Goal: Check status: Check status

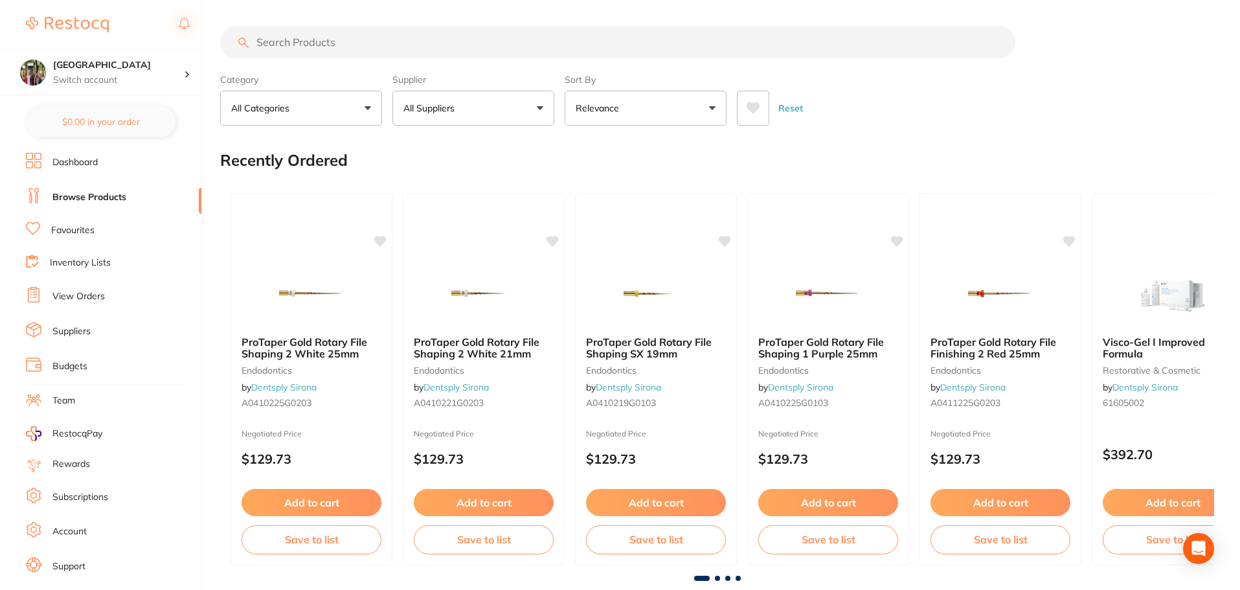
click at [76, 302] on link "View Orders" at bounding box center [78, 296] width 52 height 13
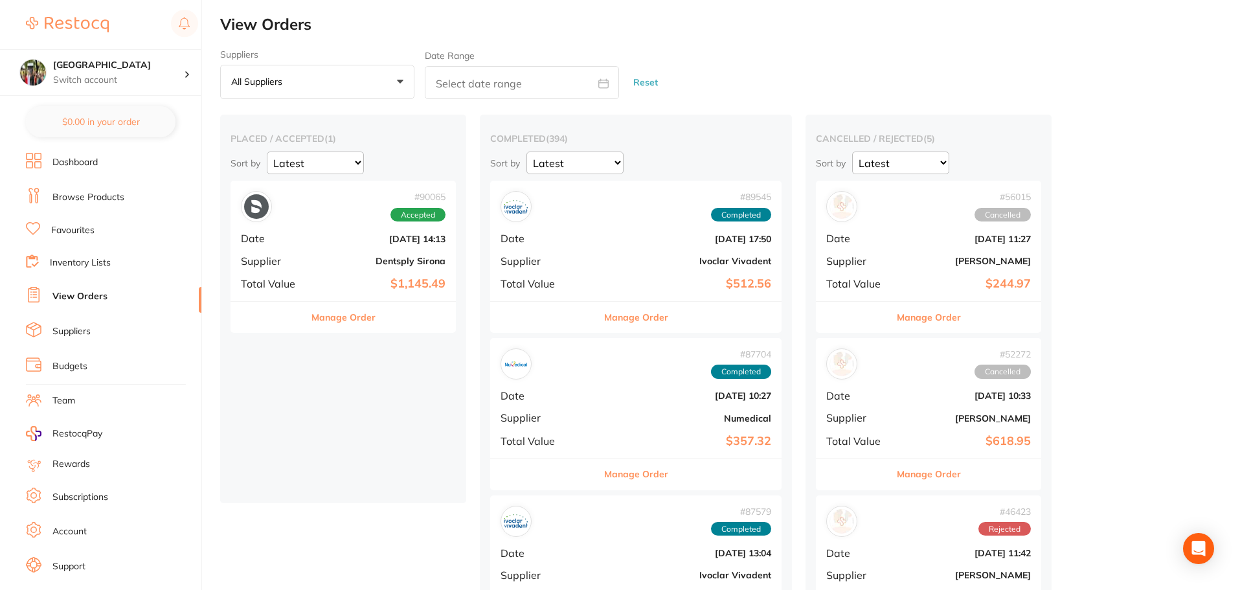
click at [341, 260] on b "Dentsply Sirona" at bounding box center [381, 261] width 130 height 10
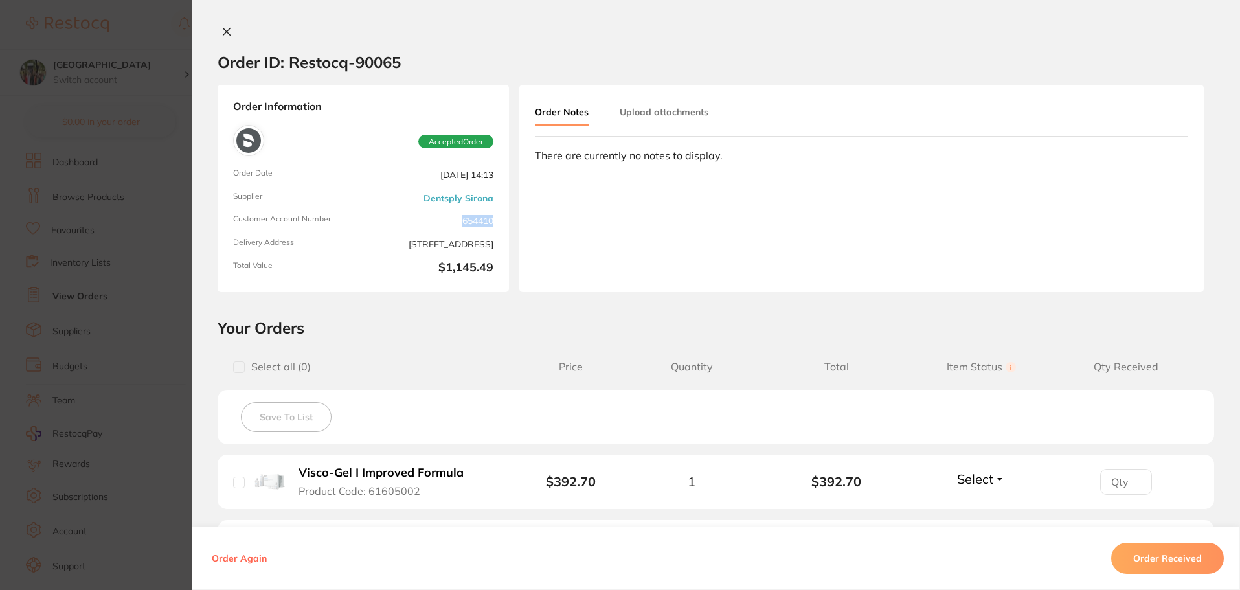
drag, startPoint x: 454, startPoint y: 213, endPoint x: 496, endPoint y: 212, distance: 42.1
click at [496, 212] on div "Order Information Accepted Order Order Date [DATE] 14:13 Supplier Dentsply Siro…" at bounding box center [363, 188] width 291 height 207
click at [218, 28] on button at bounding box center [227, 33] width 18 height 14
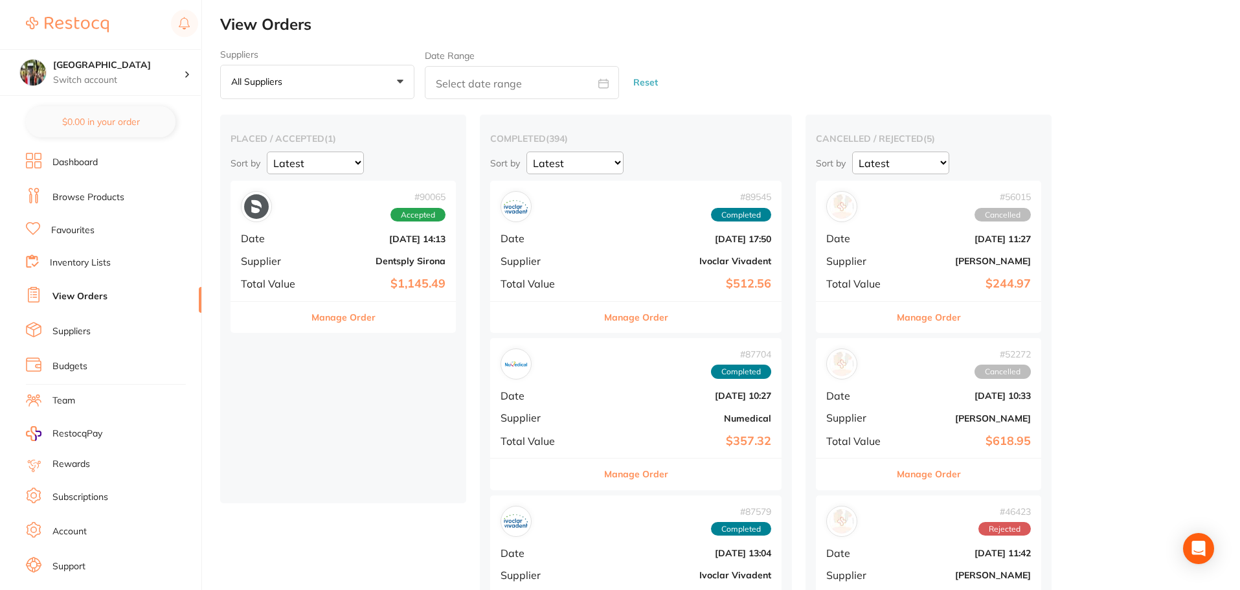
click at [359, 321] on button "Manage Order" at bounding box center [344, 317] width 64 height 31
